Goal: Task Accomplishment & Management: Use online tool/utility

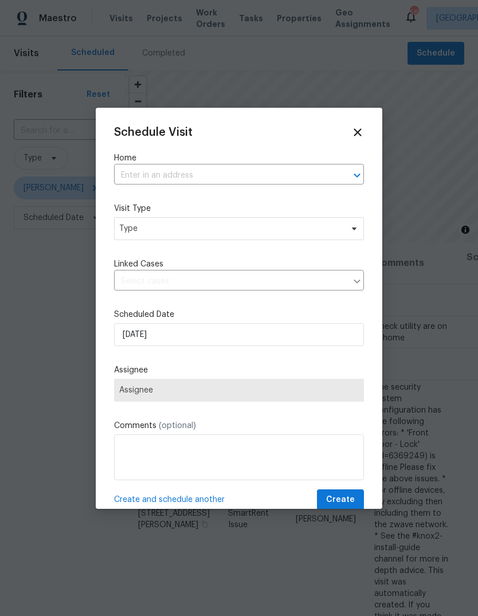
scroll to position [95, 0]
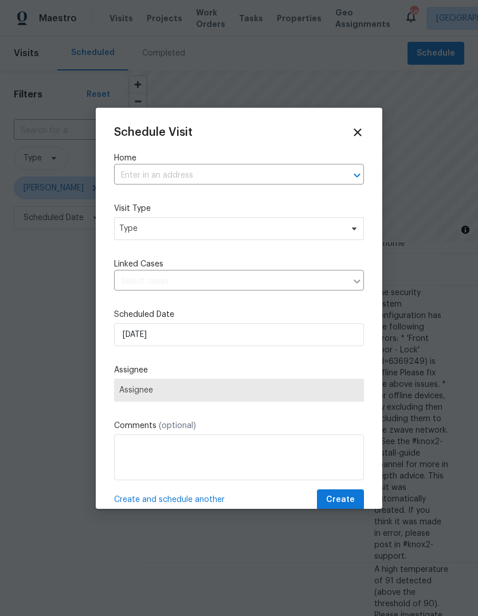
click at [299, 168] on input "text" at bounding box center [223, 176] width 218 height 18
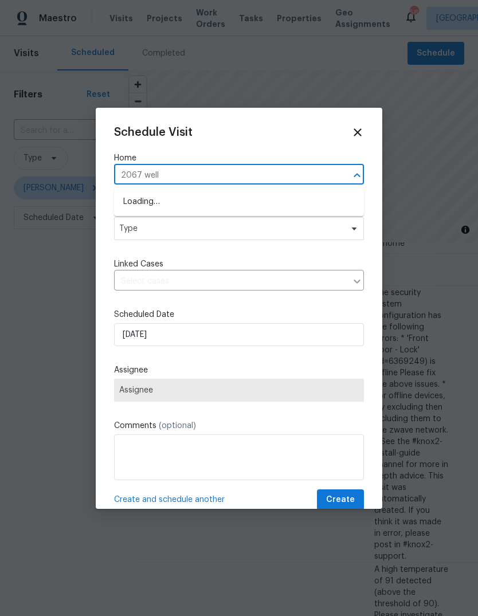
type input "2067 well"
click at [247, 209] on li "2067 Wellborn Close, Lithonia, GA 30058" at bounding box center [239, 202] width 250 height 19
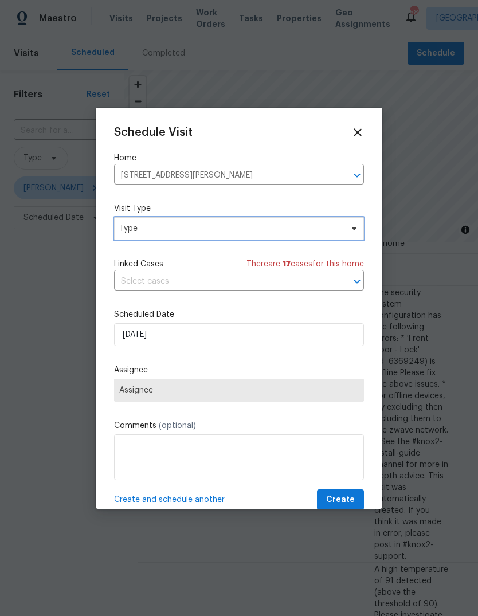
click at [261, 224] on span "Type" at bounding box center [230, 228] width 223 height 11
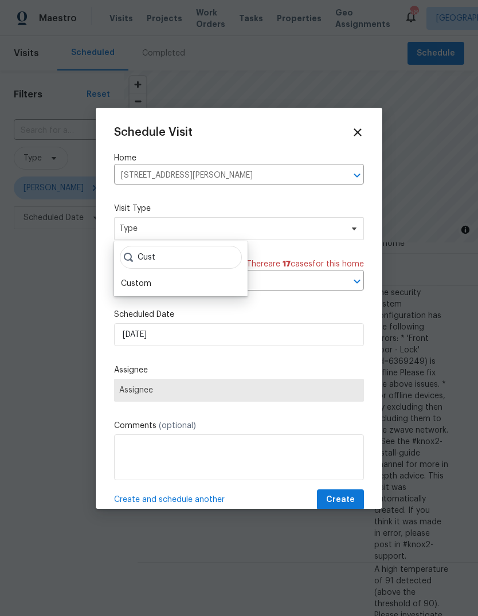
type input "Cust"
click at [133, 284] on div "Custom" at bounding box center [136, 283] width 30 height 11
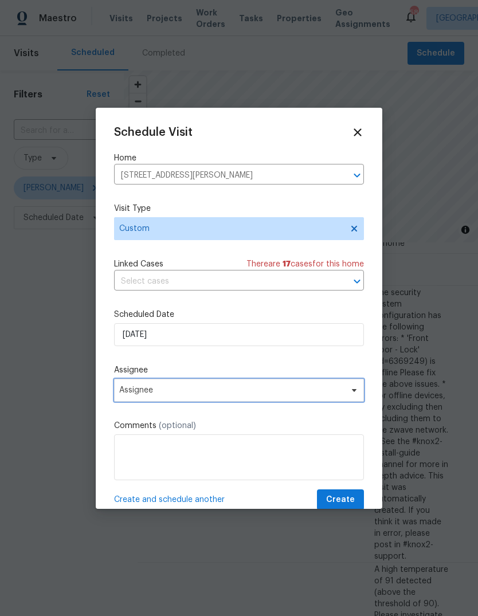
click at [314, 389] on span "Assignee" at bounding box center [231, 390] width 225 height 9
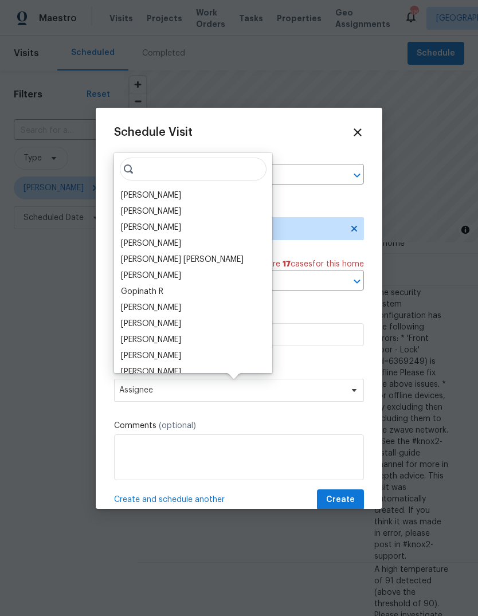
click at [126, 194] on div "[PERSON_NAME]" at bounding box center [151, 195] width 60 height 11
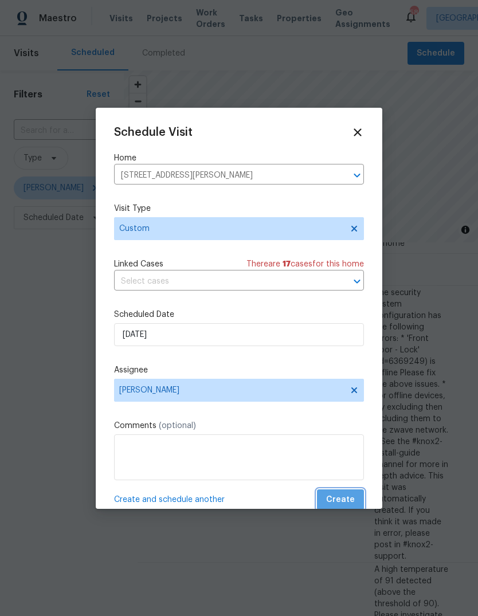
click at [356, 498] on button "Create" at bounding box center [340, 500] width 47 height 21
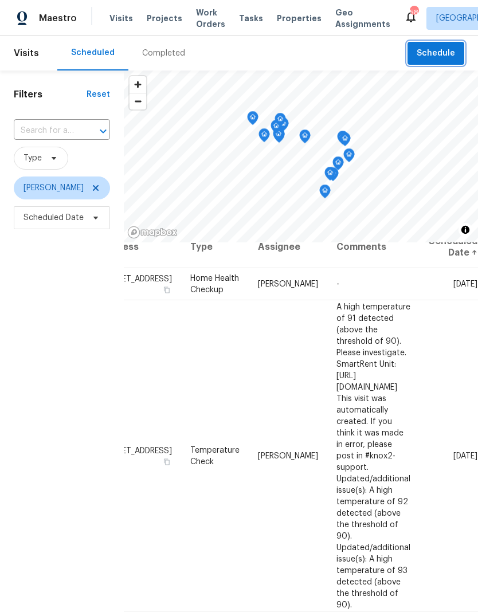
scroll to position [15, 92]
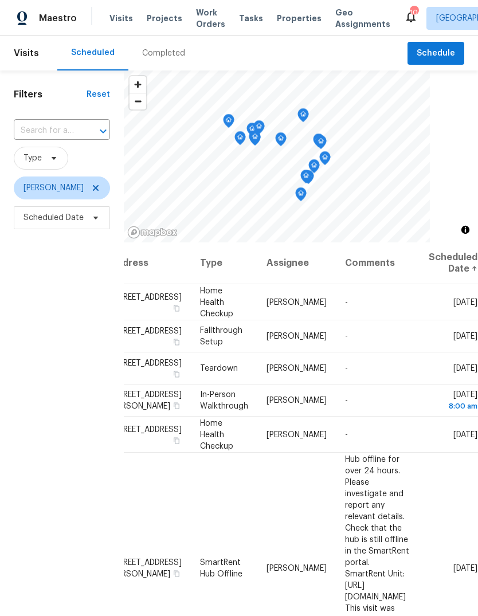
scroll to position [0, 92]
click at [0, 0] on icon at bounding box center [0, 0] width 0 height 0
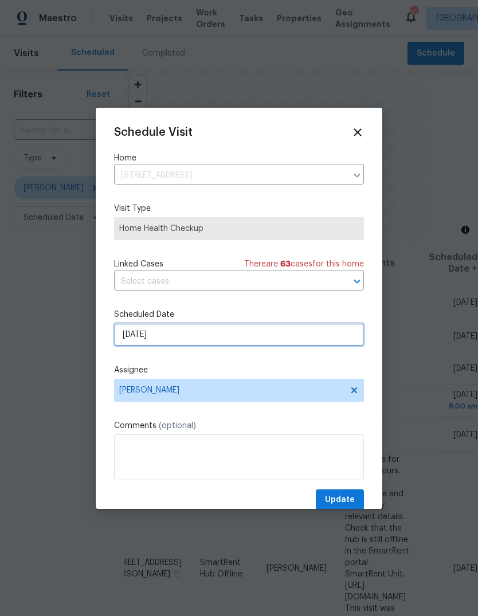
click at [341, 345] on input "[DATE]" at bounding box center [239, 334] width 250 height 23
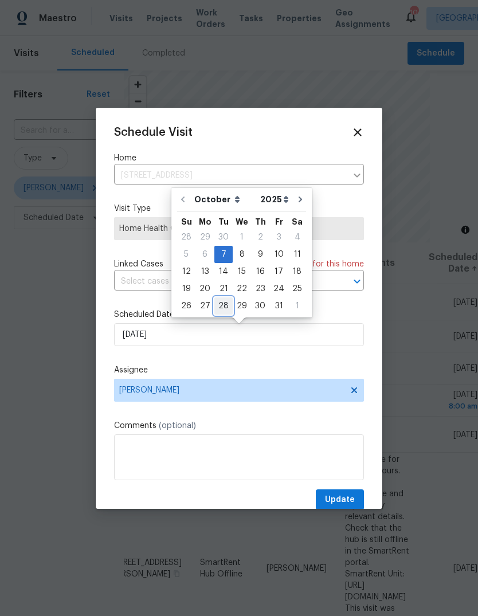
click at [226, 303] on div "28" at bounding box center [223, 306] width 18 height 16
type input "[DATE]"
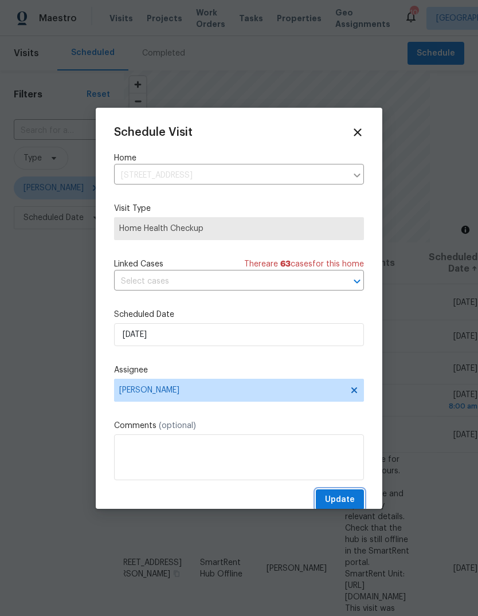
click at [354, 501] on span "Update" at bounding box center [340, 500] width 30 height 14
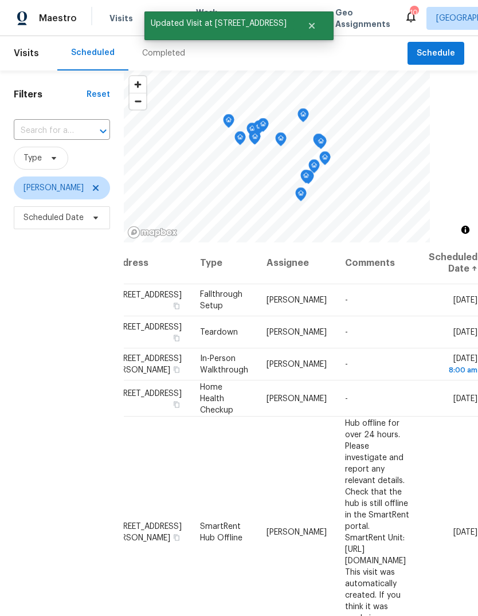
scroll to position [0, 99]
click at [0, 0] on icon at bounding box center [0, 0] width 0 height 0
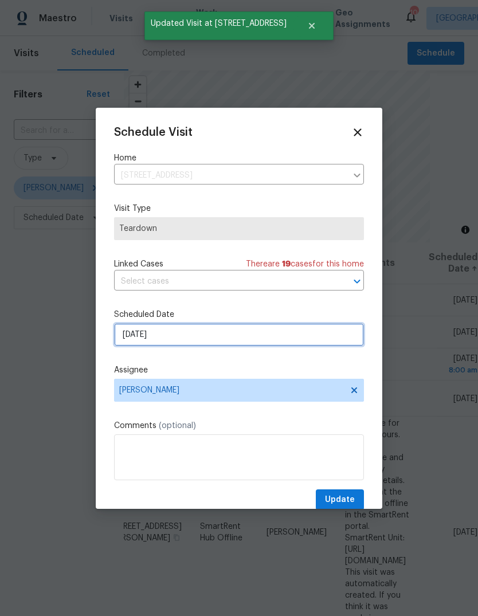
click at [324, 326] on input "[DATE]" at bounding box center [239, 334] width 250 height 23
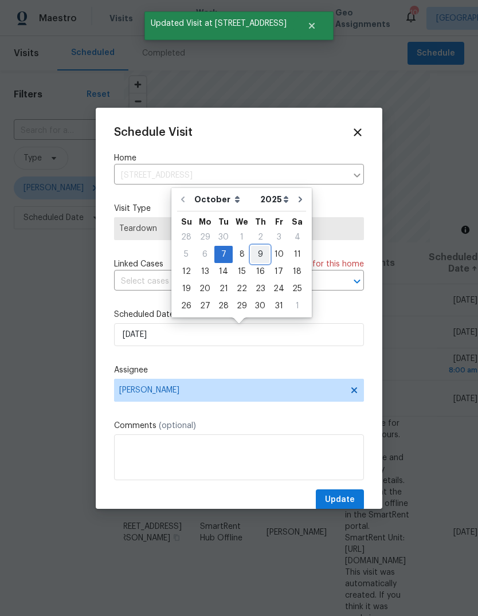
click at [262, 252] on div "9" at bounding box center [260, 255] width 18 height 16
type input "[DATE]"
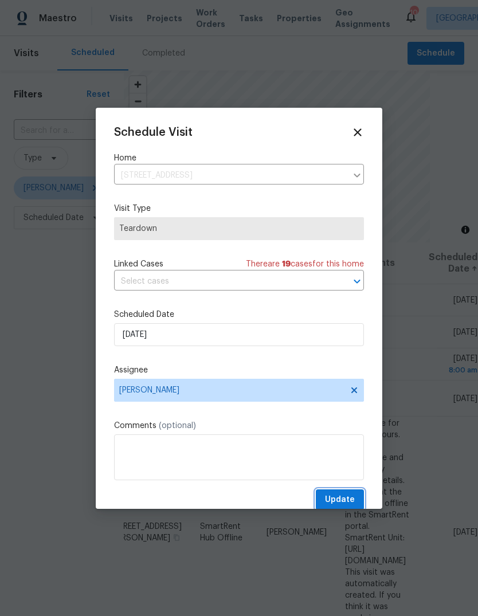
click at [354, 498] on span "Update" at bounding box center [340, 500] width 30 height 14
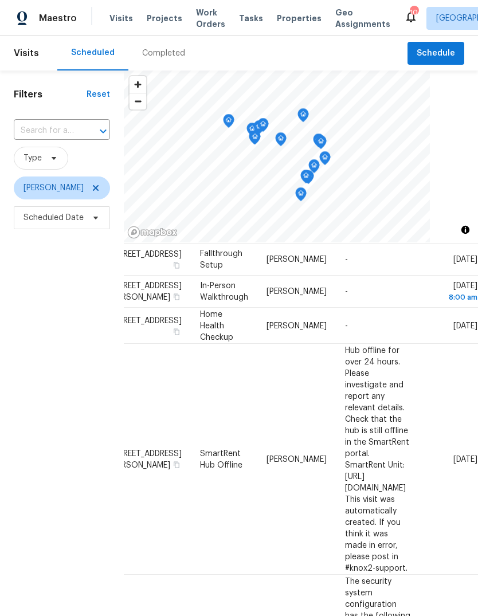
scroll to position [42, 99]
click at [0, 0] on icon at bounding box center [0, 0] width 0 height 0
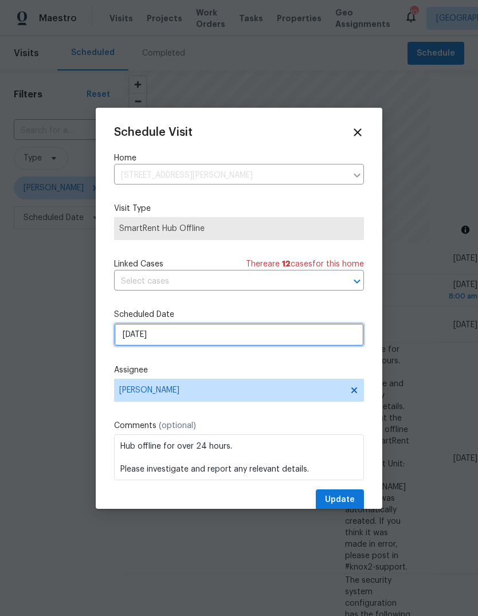
click at [339, 341] on input "[DATE]" at bounding box center [239, 334] width 250 height 23
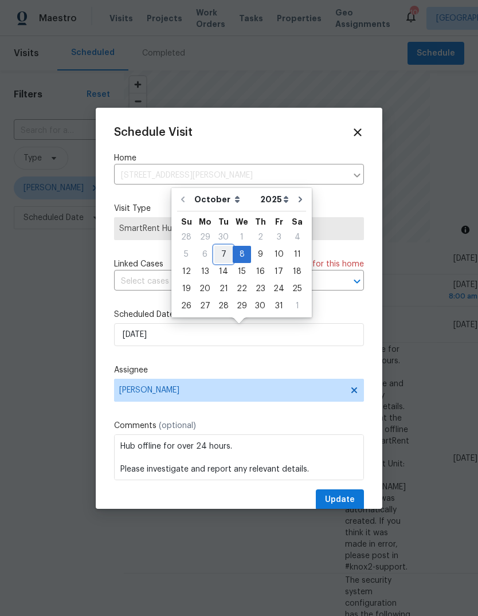
click at [224, 250] on div "7" at bounding box center [223, 255] width 18 height 16
type input "[DATE]"
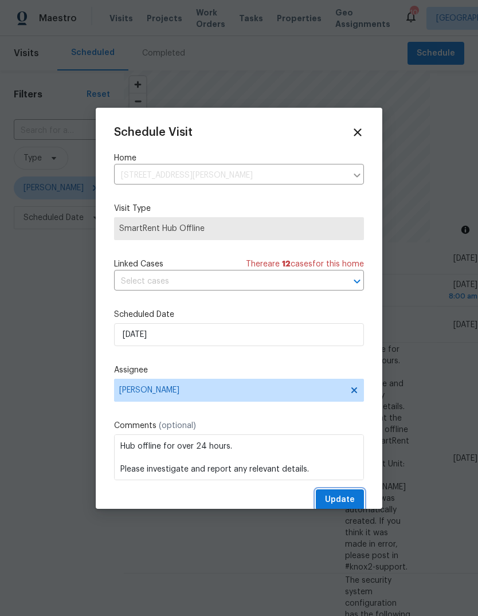
click at [357, 499] on button "Update" at bounding box center [340, 500] width 48 height 21
